Goal: Information Seeking & Learning: Learn about a topic

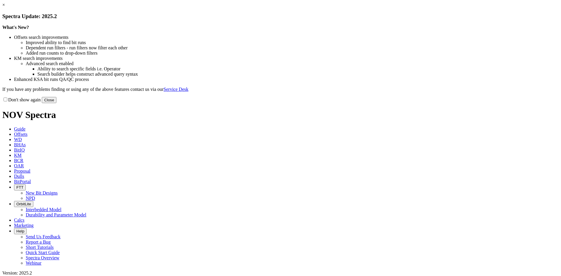
click at [56, 103] on button "Close" at bounding box center [49, 100] width 15 height 6
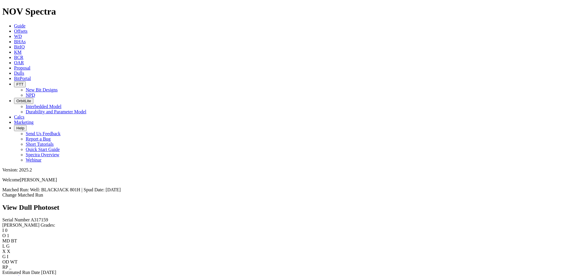
click at [30, 275] on link "Bit Condition Report" at bounding box center [21, 277] width 39 height 5
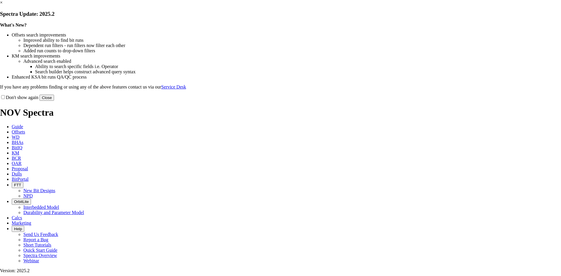
click at [3, 5] on link "×" at bounding box center [1, 2] width 3 height 5
